Goal: Browse casually

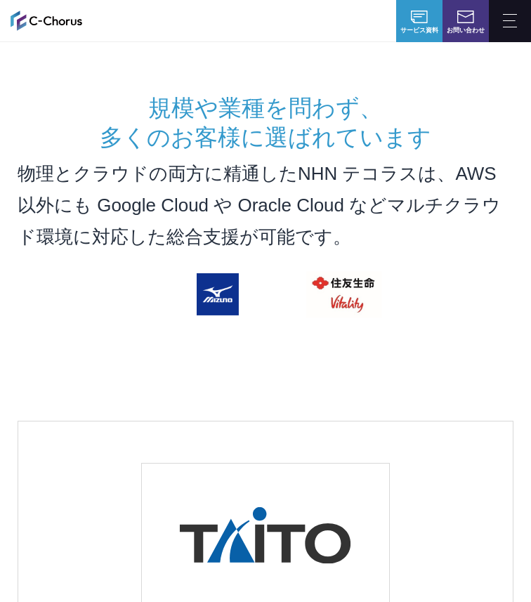
scroll to position [2592, 0]
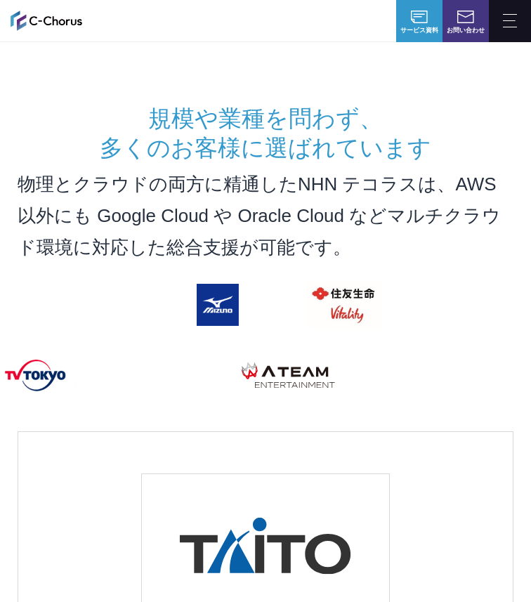
click at [266, 202] on p "物理とクラウドの両方に精通したNHN テコラスは、AWS以外にも Google Cloud や Oracle Cloud などマルチクラウド環境に対応した総合…" at bounding box center [266, 216] width 496 height 95
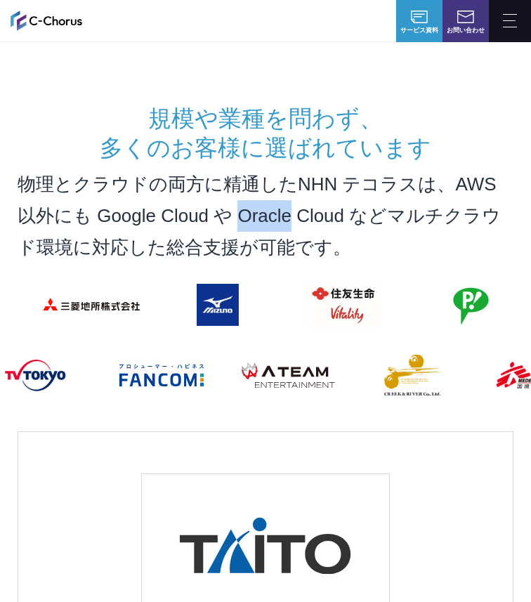
click at [266, 202] on p "物理とクラウドの両方に精通したNHN テコラスは、AWS以外にも Google Cloud や Oracle Cloud などマルチクラウド環境に対応した総合…" at bounding box center [266, 216] width 496 height 95
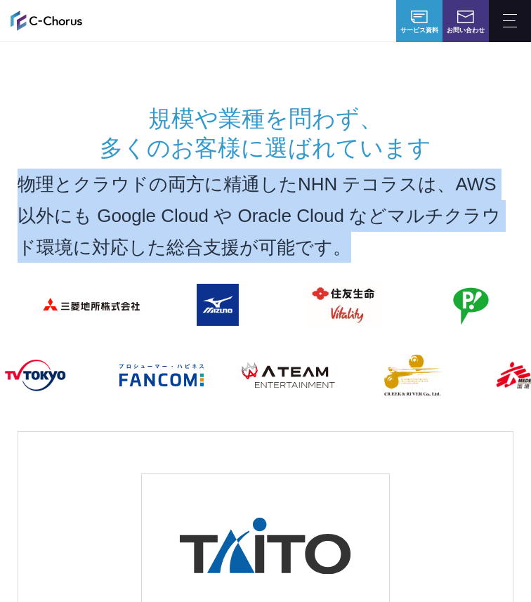
click at [266, 202] on p "物理とクラウドの両方に精通したNHN テコラスは、AWS以外にも Google Cloud や Oracle Cloud などマルチクラウド環境に対応した総合…" at bounding box center [266, 216] width 496 height 95
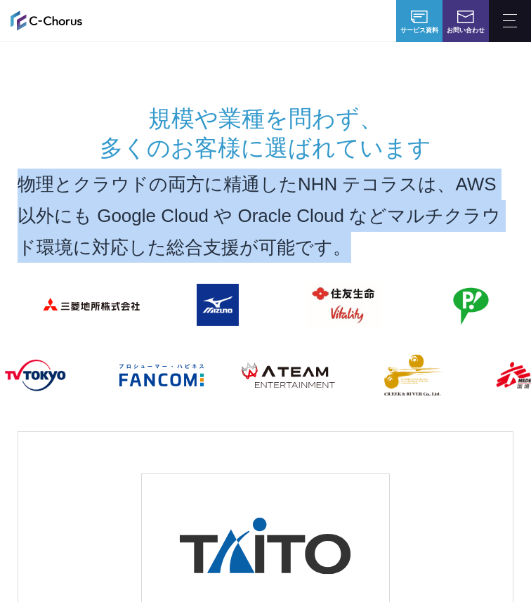
click at [266, 202] on p "物理とクラウドの両方に精通したNHN テコラスは、AWS以外にも Google Cloud や Oracle Cloud などマルチクラウド環境に対応した総合…" at bounding box center [266, 216] width 496 height 95
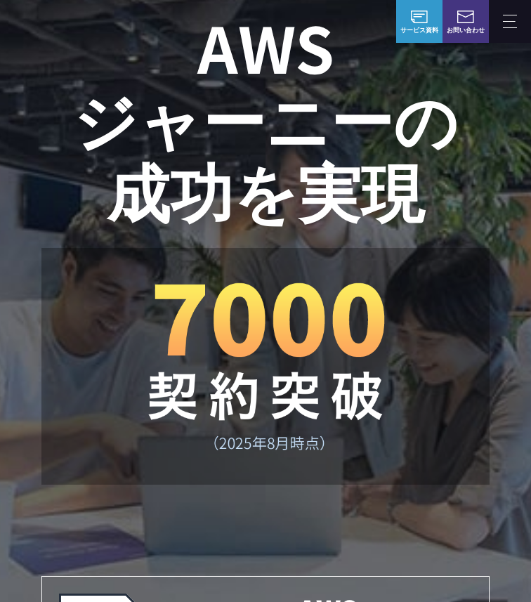
scroll to position [0, 0]
